Goal: Task Accomplishment & Management: Manage account settings

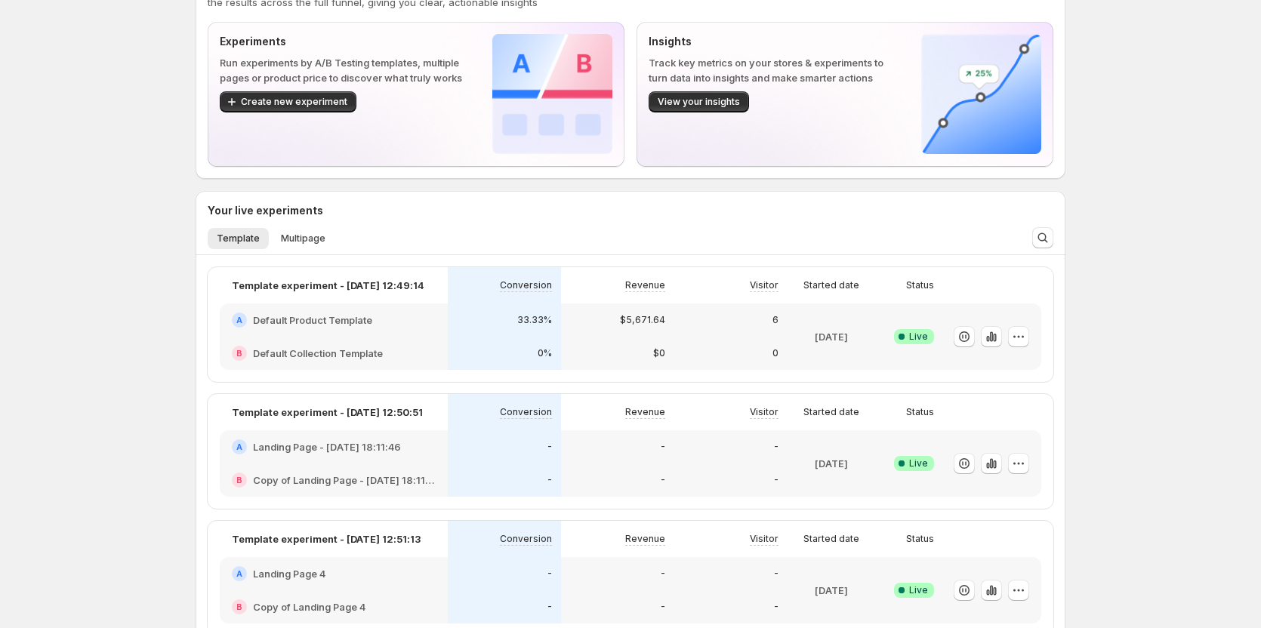
scroll to position [76, 0]
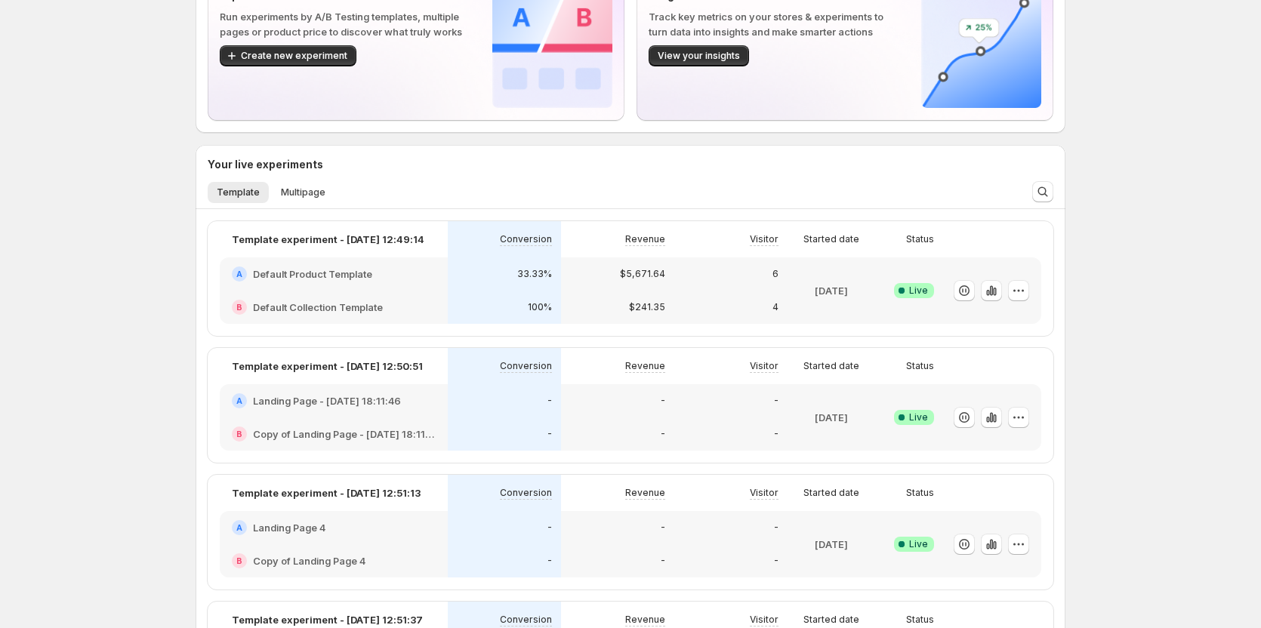
scroll to position [196, 0]
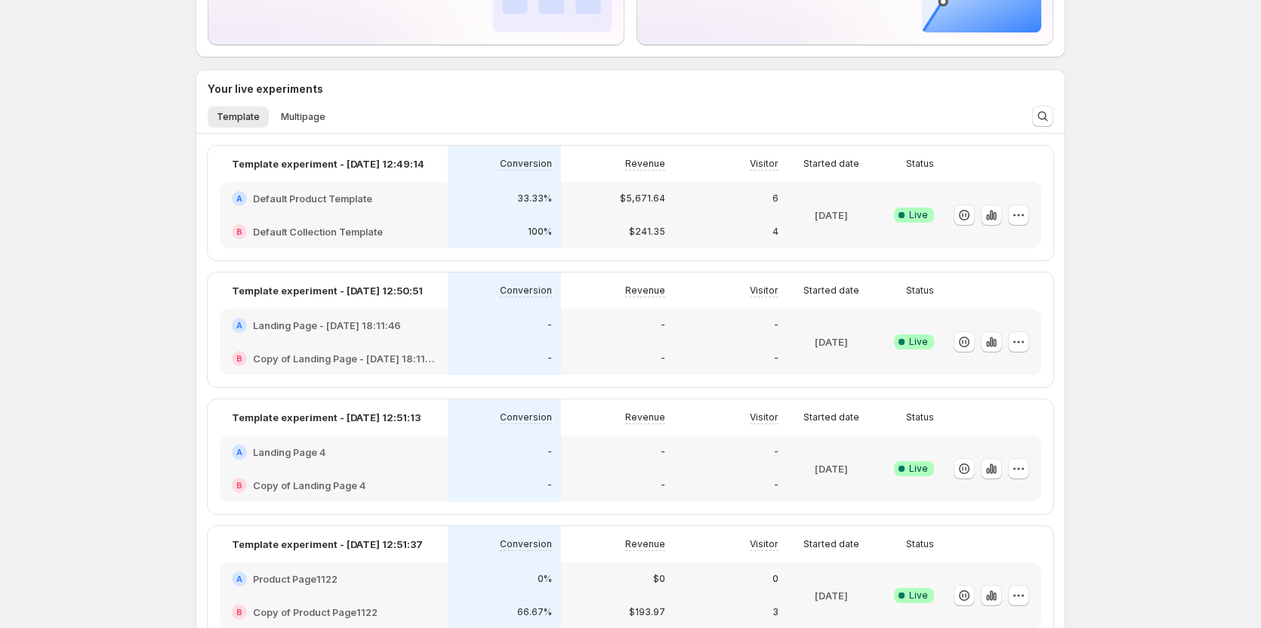
click at [148, 315] on div "Welcome to GemX, Tanya Tanya Funnel Optimization GemX: CRO & A/B Test lets you …" at bounding box center [630, 519] width 1261 height 1430
click at [87, 319] on div "Welcome to GemX, Tanya Tanya Funnel Optimization GemX: CRO & A/B Test lets you …" at bounding box center [630, 519] width 1261 height 1430
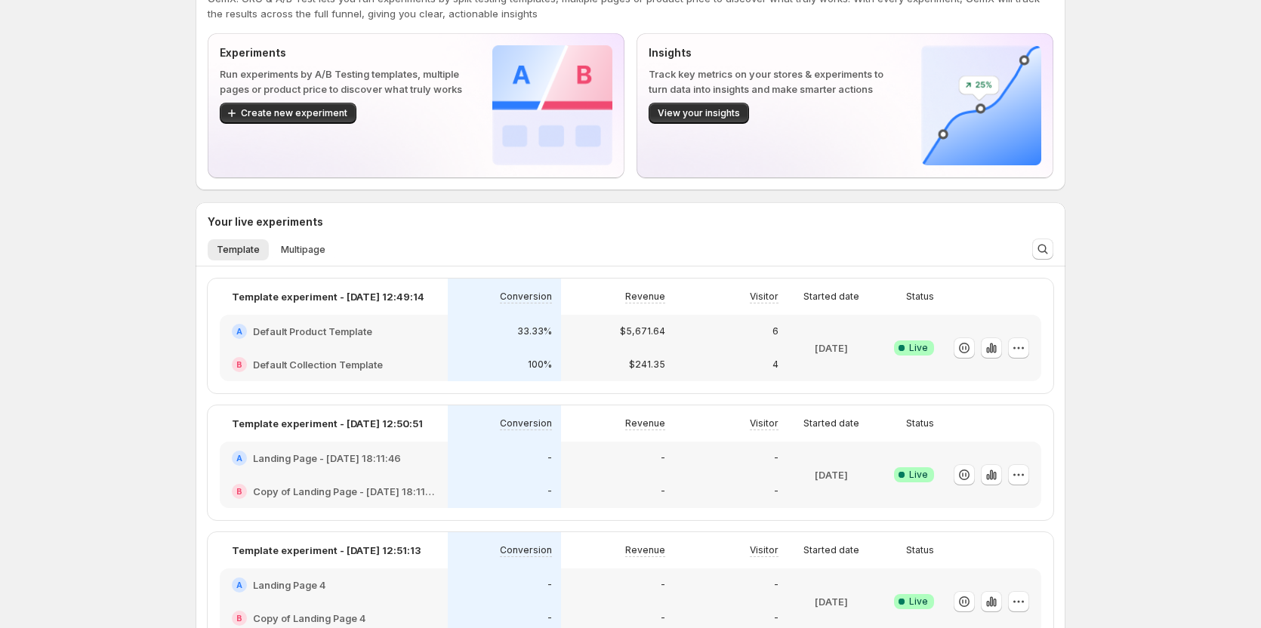
scroll to position [45, 0]
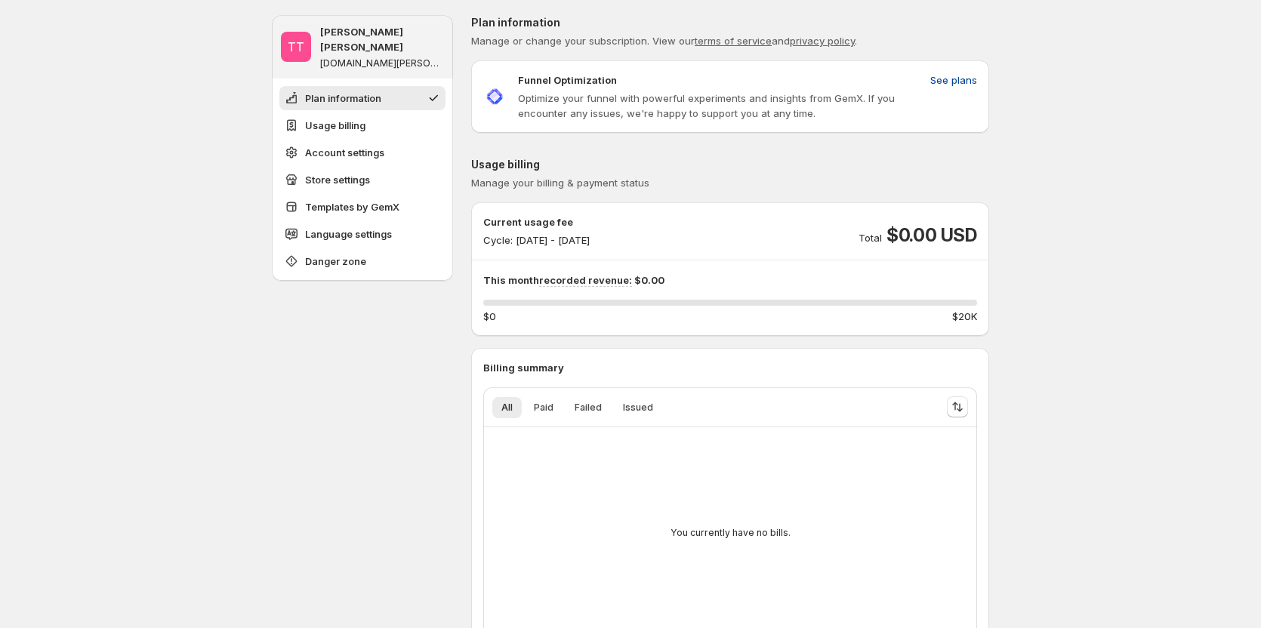
click at [961, 85] on span "See plans" at bounding box center [953, 80] width 47 height 15
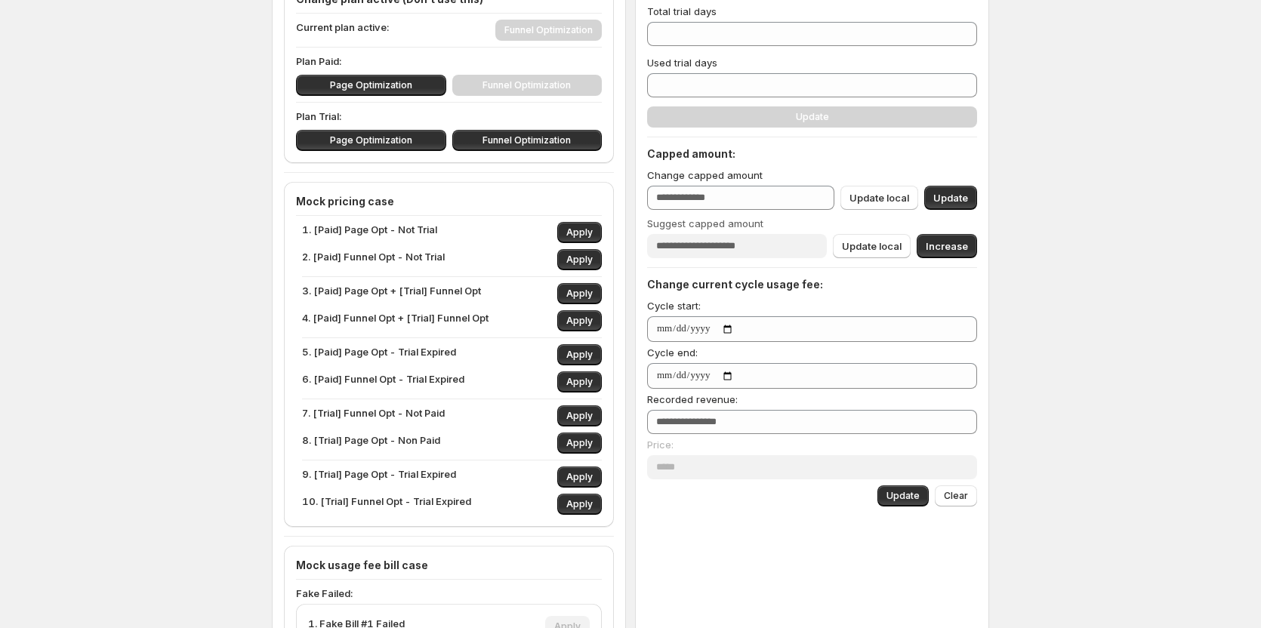
scroll to position [191, 0]
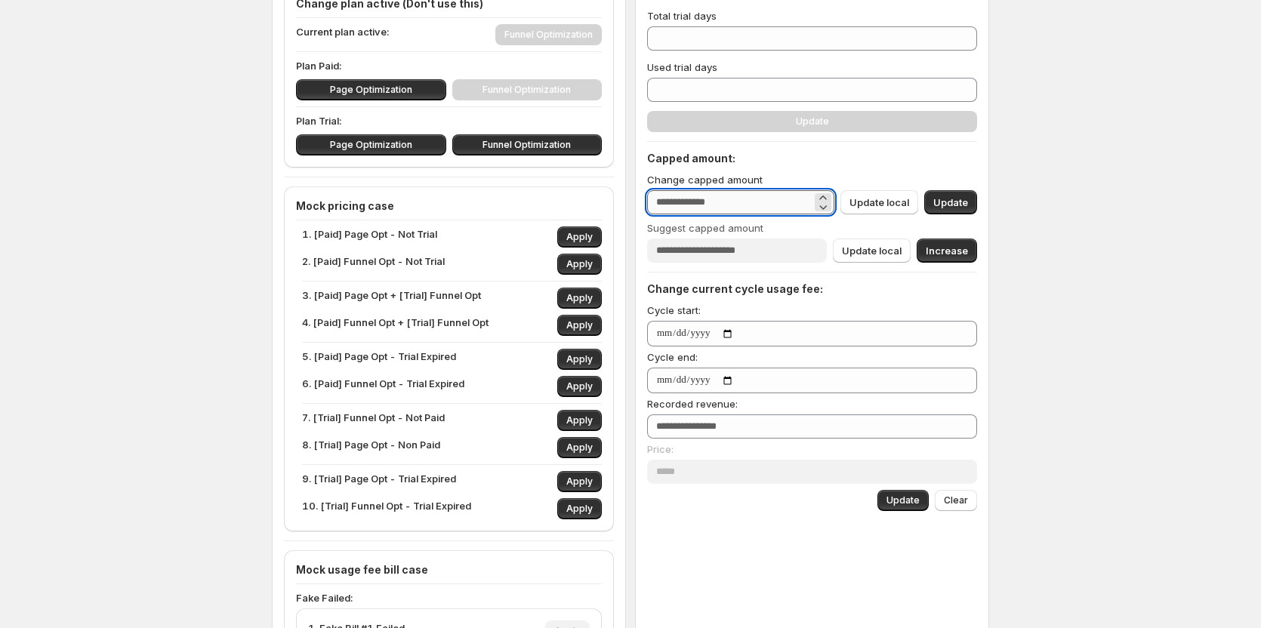
click at [733, 196] on input "***" at bounding box center [729, 202] width 165 height 24
click at [829, 205] on icon at bounding box center [823, 206] width 15 height 15
type input "***"
drag, startPoint x: 758, startPoint y: 205, endPoint x: 467, endPoint y: 205, distance: 290.8
click at [467, 205] on div "Sync access token Handle sync Disconnect web pixel Disconnect Remove onboarding…" at bounding box center [630, 449] width 717 height 1251
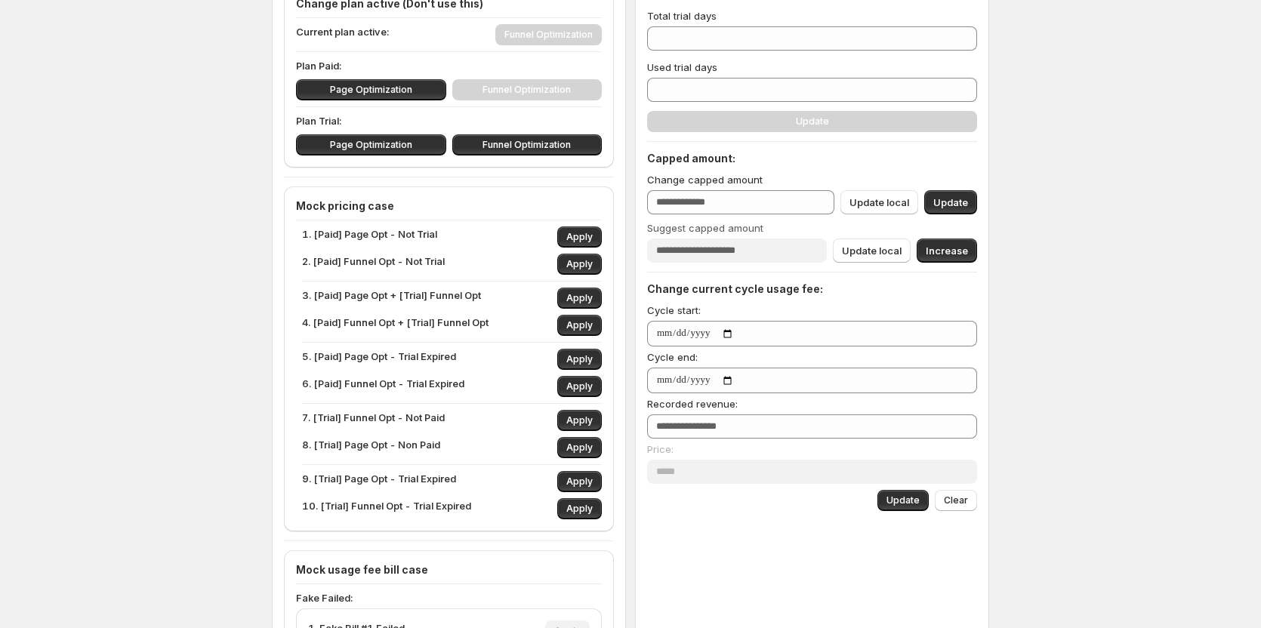
click at [830, 153] on h4 "Capped amount:" at bounding box center [812, 158] width 330 height 15
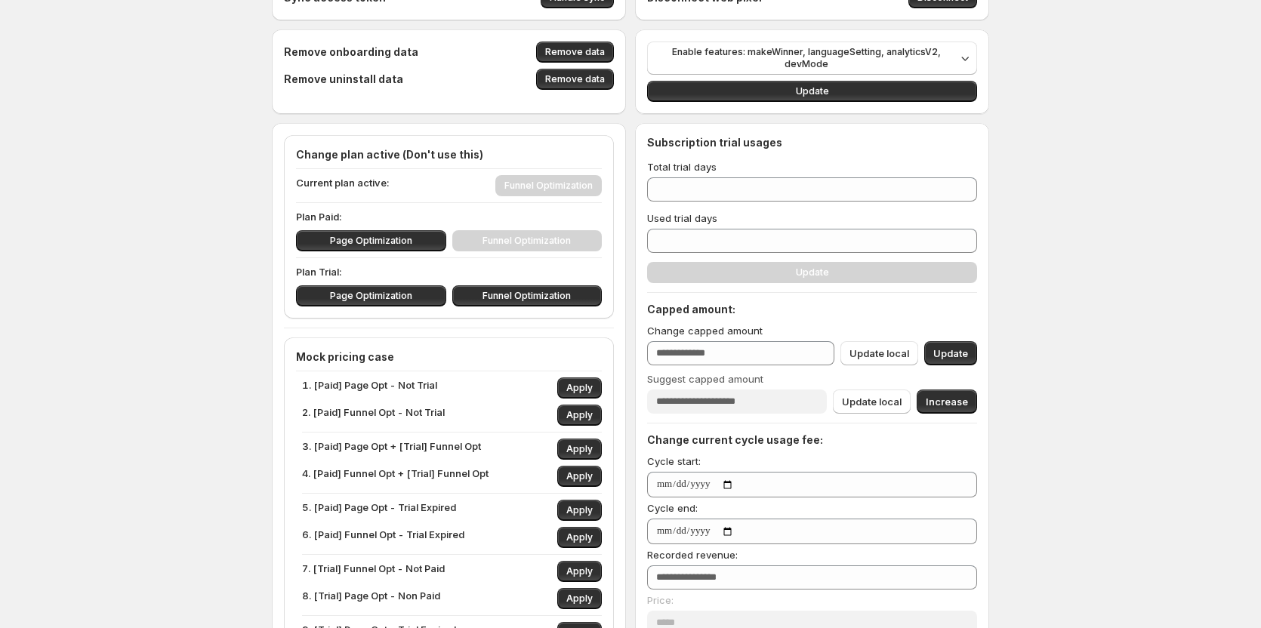
scroll to position [0, 0]
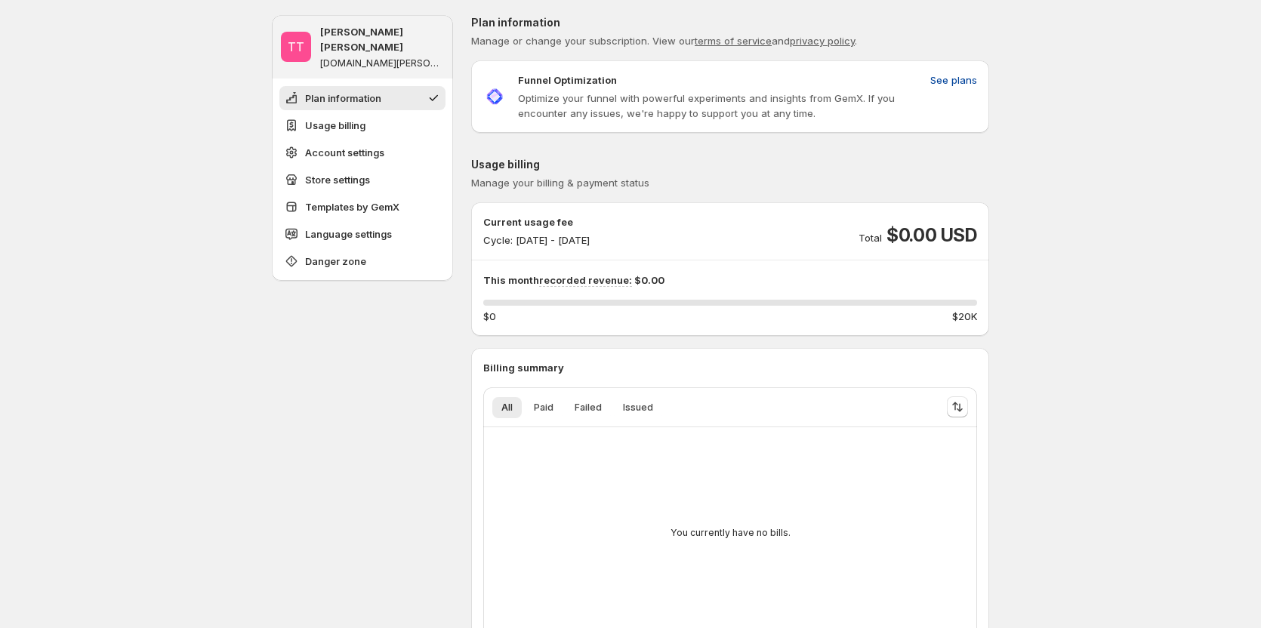
click at [945, 82] on span "See plans" at bounding box center [953, 80] width 47 height 15
click at [680, 310] on div "$0 $20K" at bounding box center [730, 316] width 494 height 15
click at [687, 306] on div "0 % $0 $20K" at bounding box center [730, 312] width 494 height 24
drag, startPoint x: 499, startPoint y: 304, endPoint x: 735, endPoint y: 298, distance: 235.7
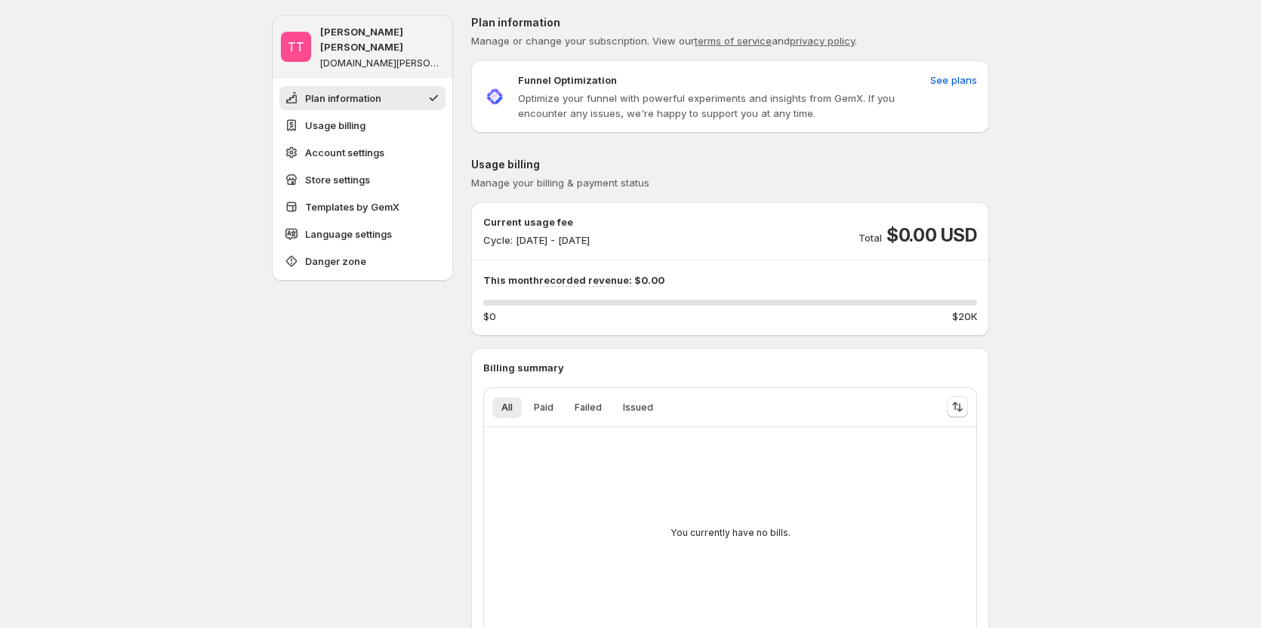
click at [719, 298] on div "This month recorded revenue: $0.00 0 % $0 $20K" at bounding box center [730, 298] width 494 height 51
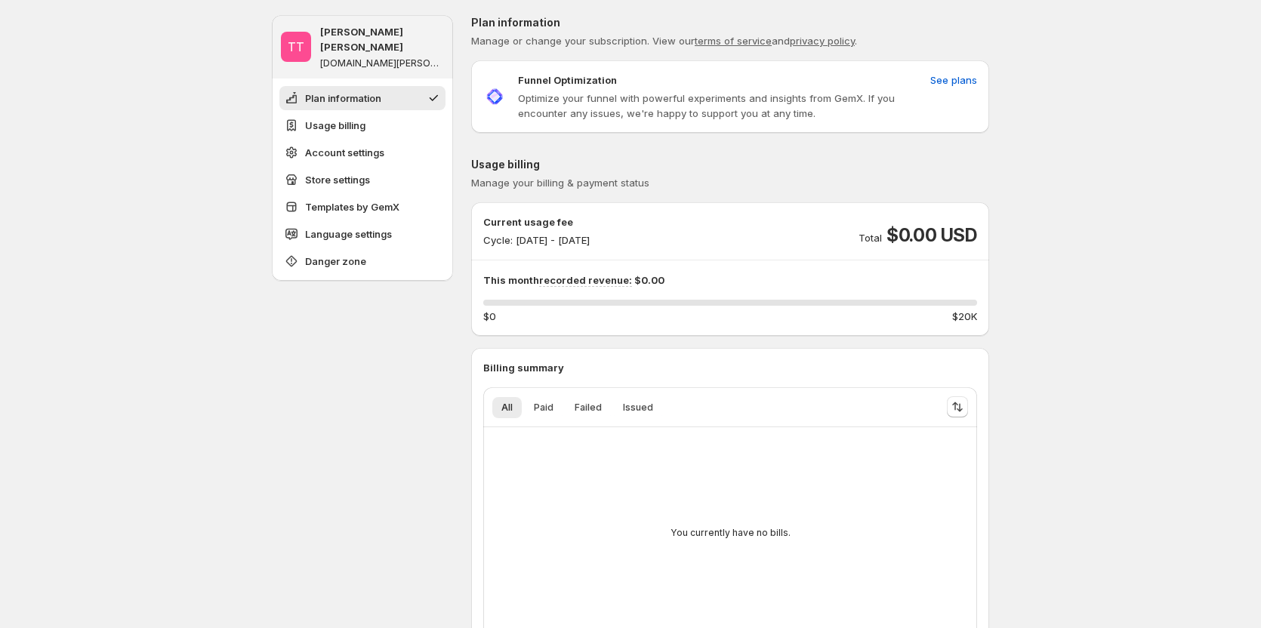
drag, startPoint x: 368, startPoint y: 364, endPoint x: 220, endPoint y: 321, distance: 154.2
click at [958, 82] on span "See plans" at bounding box center [953, 80] width 47 height 15
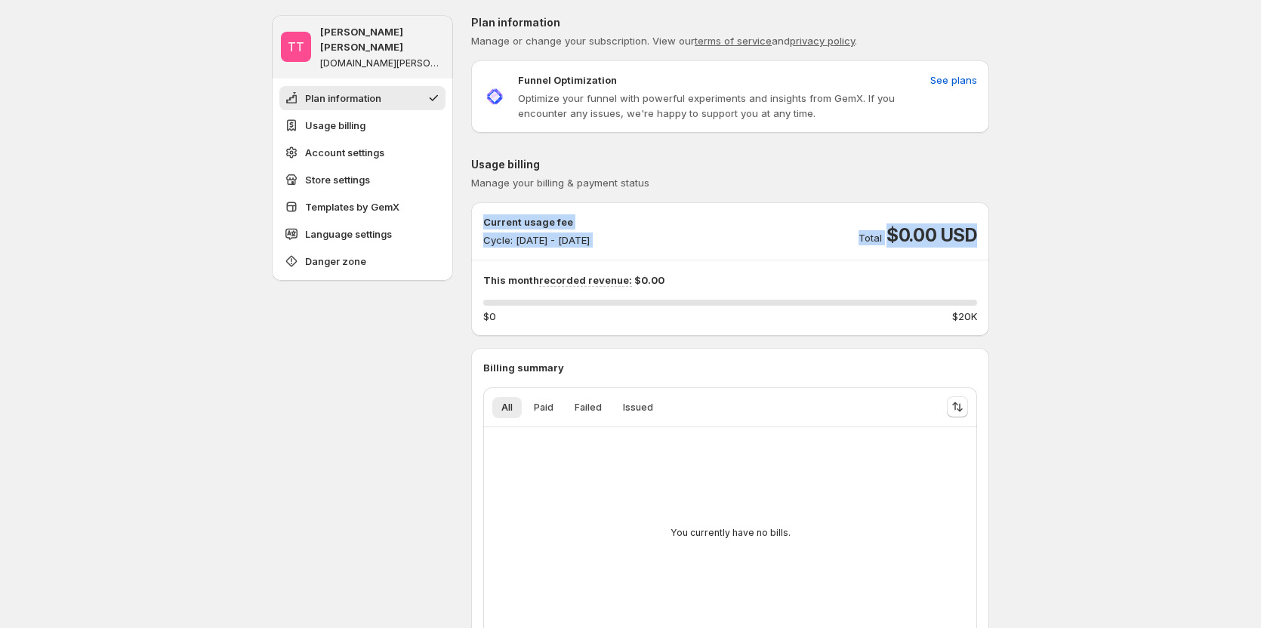
drag, startPoint x: 481, startPoint y: 227, endPoint x: 996, endPoint y: 255, distance: 515.8
click at [538, 226] on p "Current usage fee" at bounding box center [536, 221] width 106 height 15
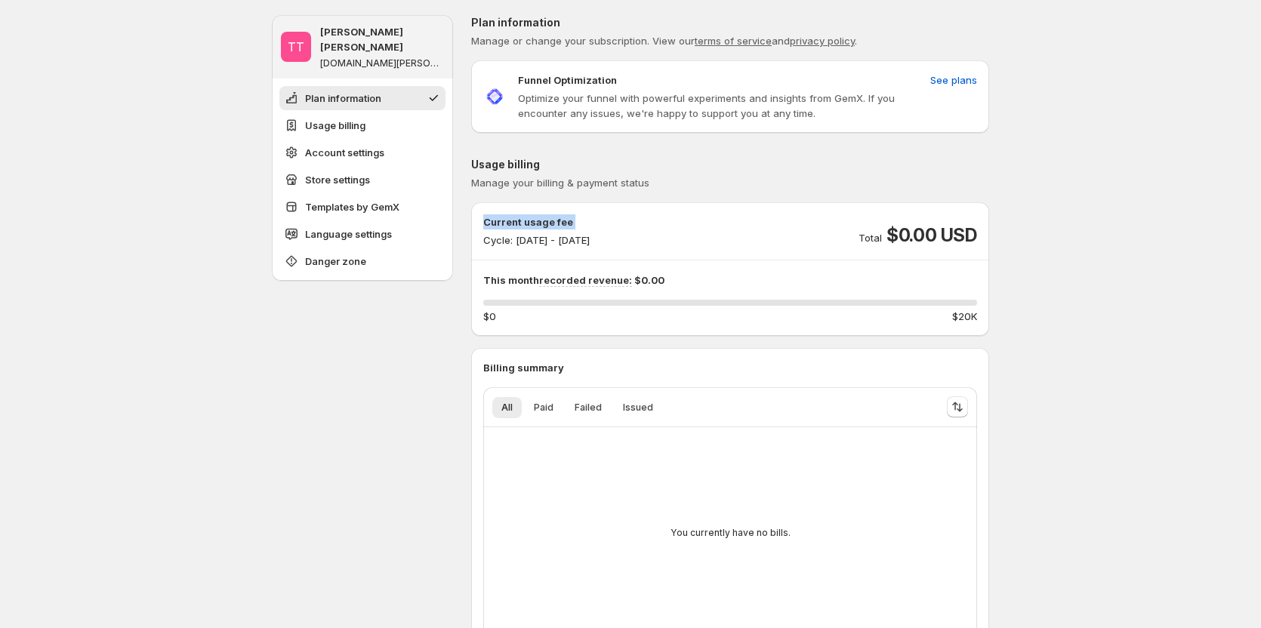
click at [538, 226] on p "Current usage fee" at bounding box center [536, 221] width 106 height 15
click at [955, 79] on span "See plans" at bounding box center [953, 80] width 47 height 15
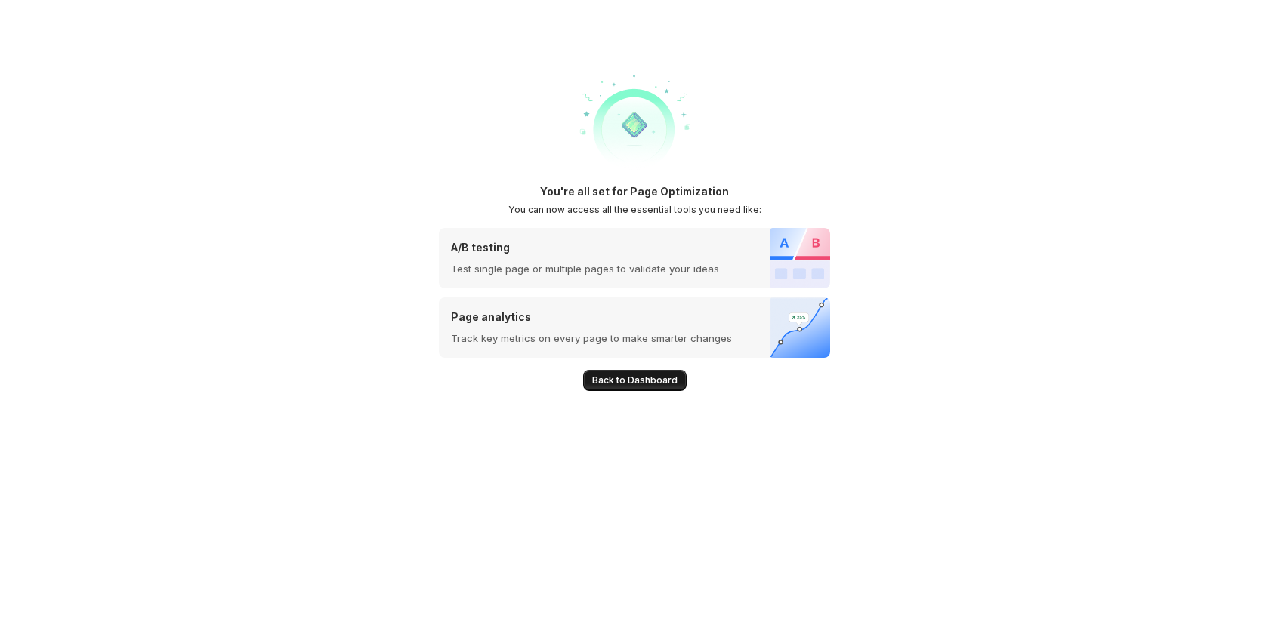
click at [663, 371] on button "Back to Dashboard" at bounding box center [634, 380] width 103 height 21
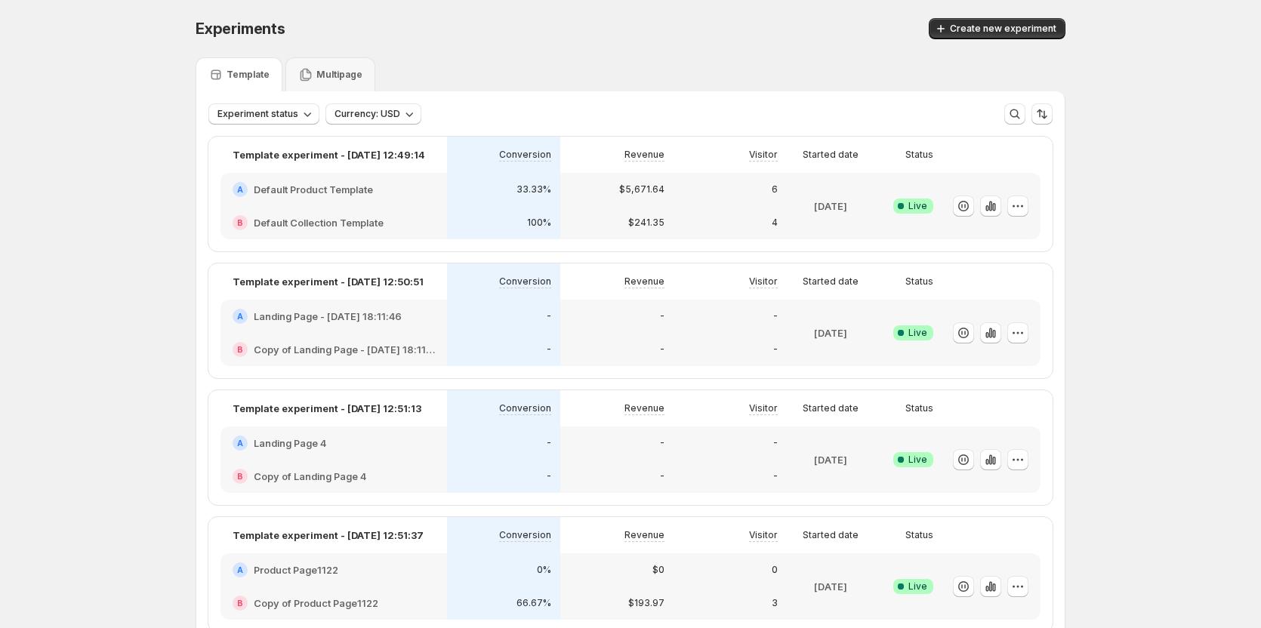
scroll to position [76, 0]
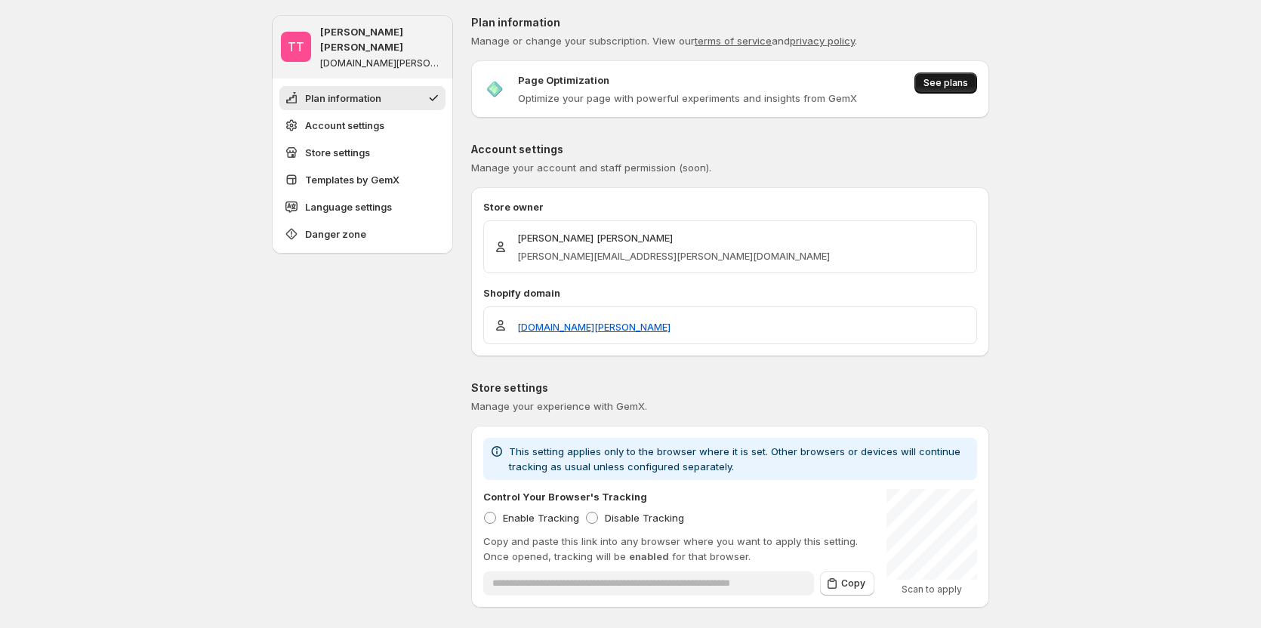
click at [944, 88] on span "See plans" at bounding box center [946, 83] width 45 height 12
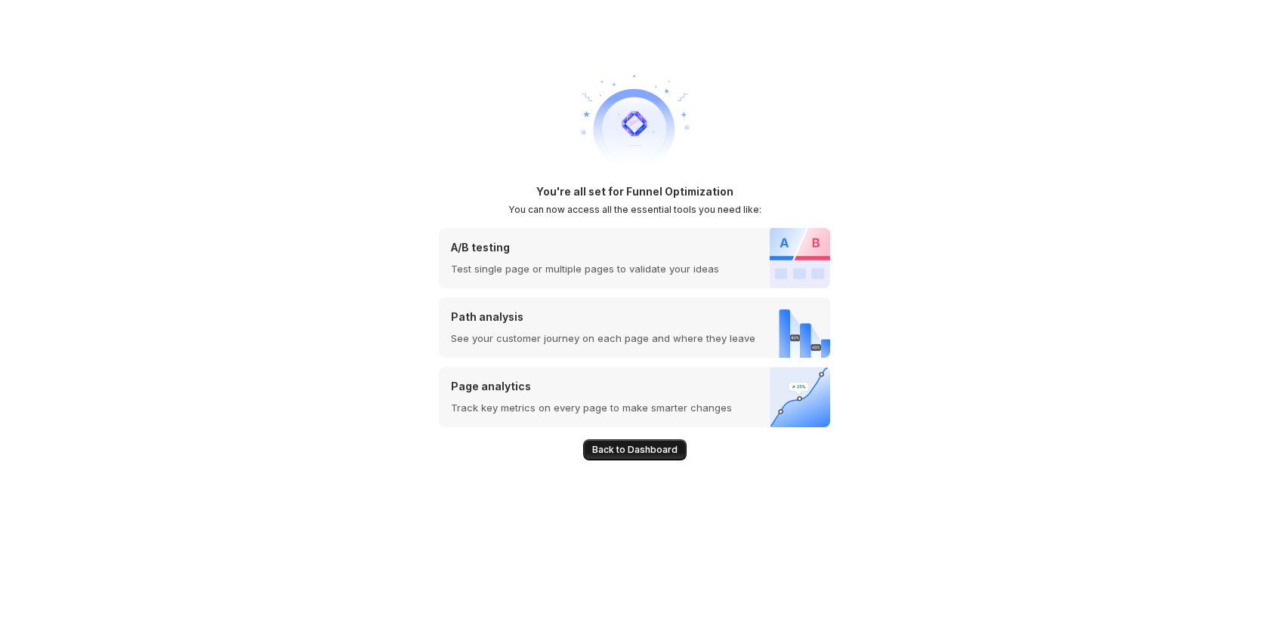
click at [607, 447] on span "Back to Dashboard" at bounding box center [634, 450] width 85 height 12
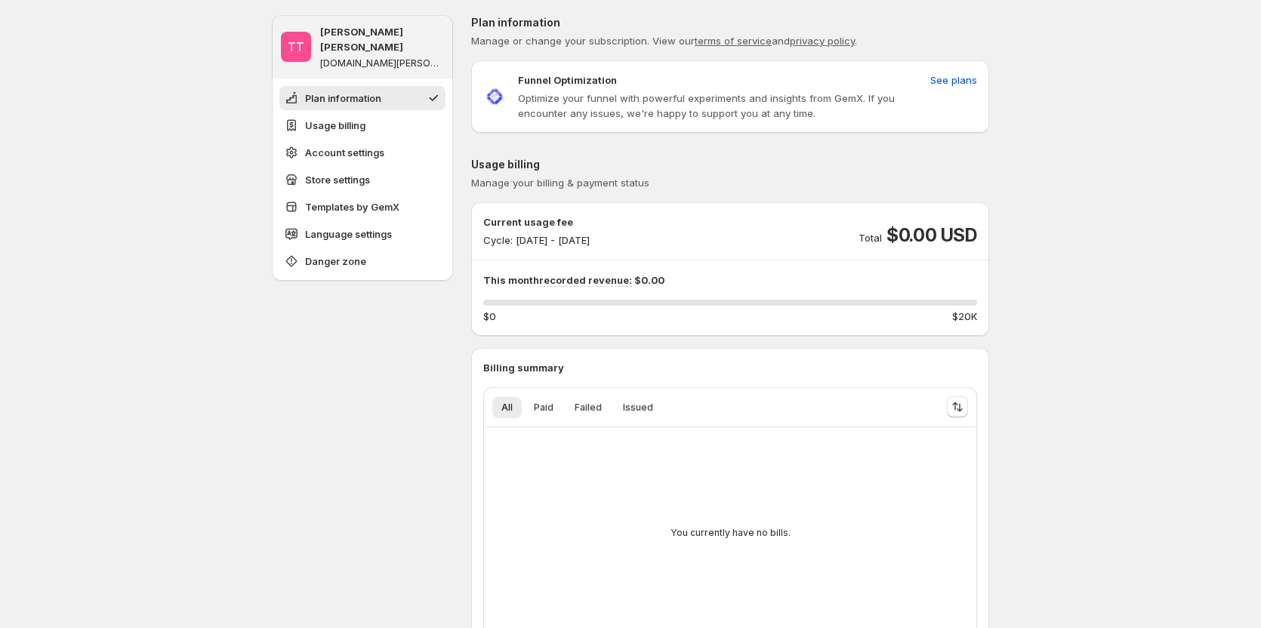
click at [511, 221] on p "Current usage fee" at bounding box center [536, 221] width 106 height 15
click at [703, 218] on div "Current usage fee Cycle: Oct 09, 2025 - Oct 31, 2025 Total $0.00 USD" at bounding box center [730, 230] width 494 height 33
